Goal: Navigation & Orientation: Find specific page/section

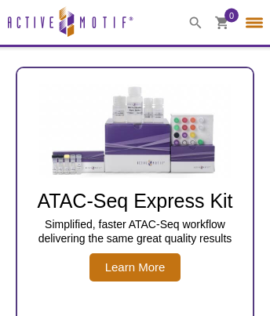
select select "[GEOGRAPHIC_DATA]"
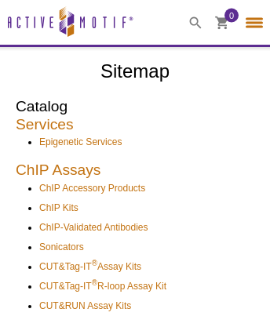
select select "[GEOGRAPHIC_DATA]"
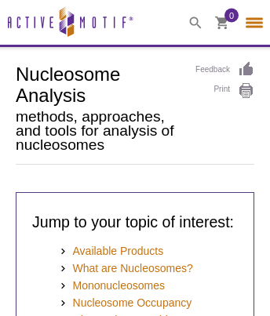
select select "[GEOGRAPHIC_DATA]"
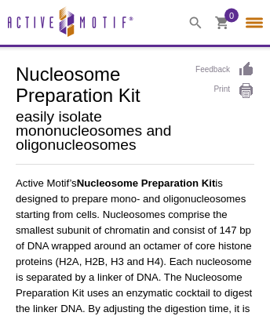
select select "[GEOGRAPHIC_DATA]"
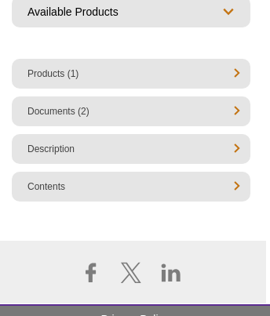
click at [135, 305] on link "Privacy Policy" at bounding box center [135, 319] width 278 height 28
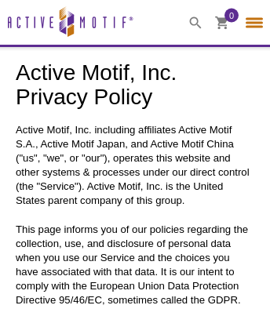
select select "[GEOGRAPHIC_DATA]"
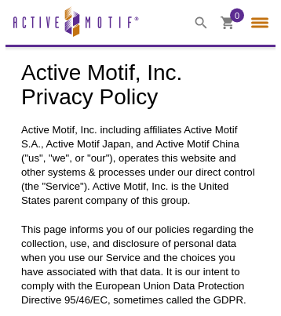
scroll to position [7949, 0]
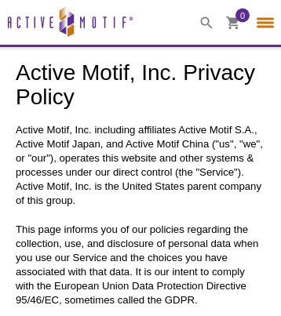
select select "[GEOGRAPHIC_DATA]"
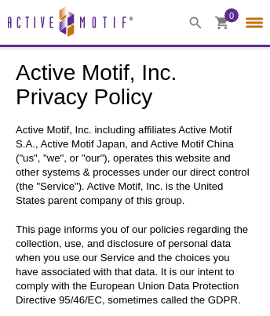
select select "[GEOGRAPHIC_DATA]"
